Goal: Download file/media

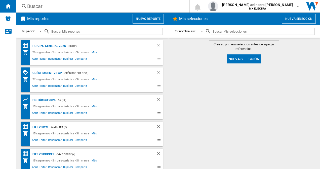
click at [117, 54] on div "26 segmentos - Sin característica - Sin marca Más Menos" at bounding box center [87, 52] width 130 height 6
click at [125, 52] on div "26 segmentos - Sin característica - Sin marca Más Menos" at bounding box center [87, 52] width 130 height 6
click at [112, 56] on div "Abrir Editar Renombrar Duplicar Compartir" at bounding box center [87, 58] width 130 height 7
click at [35, 58] on span "Abrir" at bounding box center [35, 60] width 8 height 6
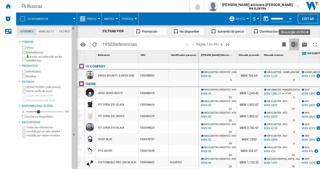
click at [294, 44] on img "Descargar en Excel" at bounding box center [294, 44] width 6 height 6
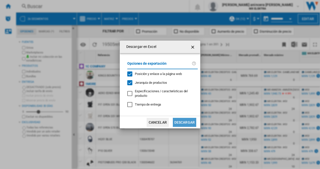
click at [191, 122] on button "Descargar" at bounding box center [184, 122] width 23 height 9
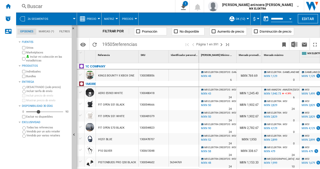
click at [162, 5] on div "Buscar" at bounding box center [94, 6] width 135 height 7
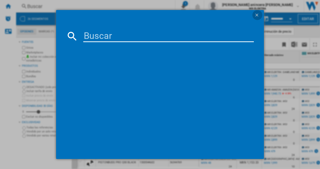
click at [256, 15] on ng-md-icon "getI18NText('BUTTONS.CLOSE_DIALOG')" at bounding box center [257, 16] width 6 height 6
